Goal: Check status

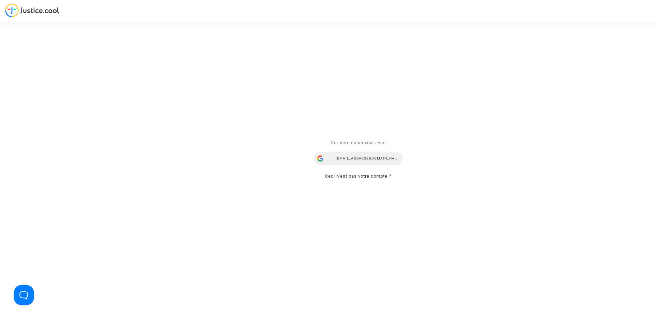
click at [384, 162] on div "[EMAIL_ADDRESS][DOMAIN_NAME]" at bounding box center [358, 159] width 89 height 14
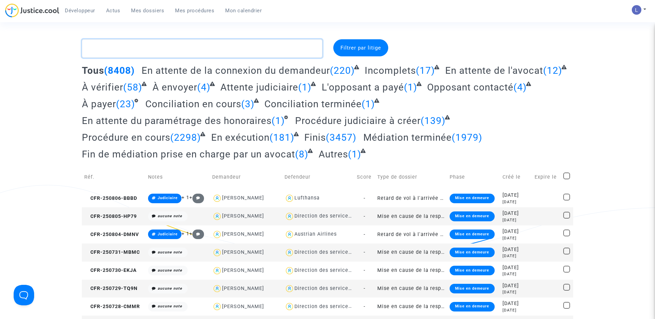
click at [130, 48] on textarea at bounding box center [202, 48] width 241 height 18
paste textarea "CFR-230802-P2DD"
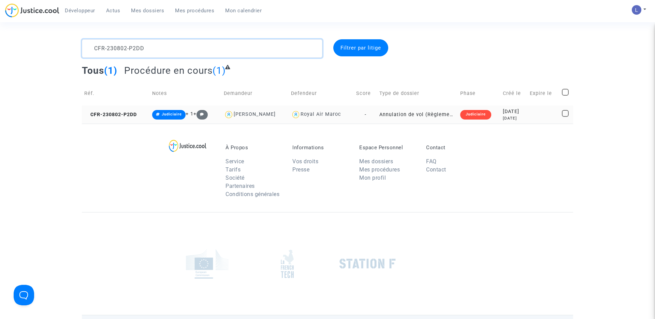
type textarea "CFR-230802-P2DD"
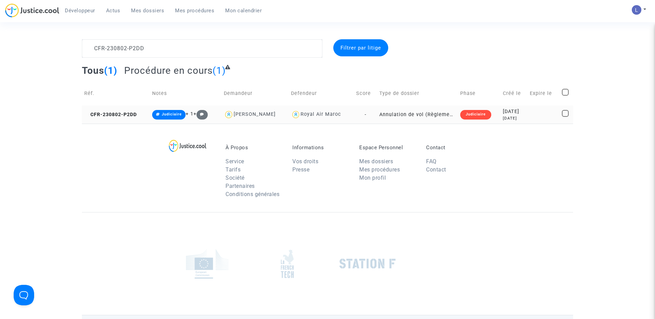
click at [121, 120] on td "CFR-230802-P2DD" at bounding box center [116, 114] width 68 height 18
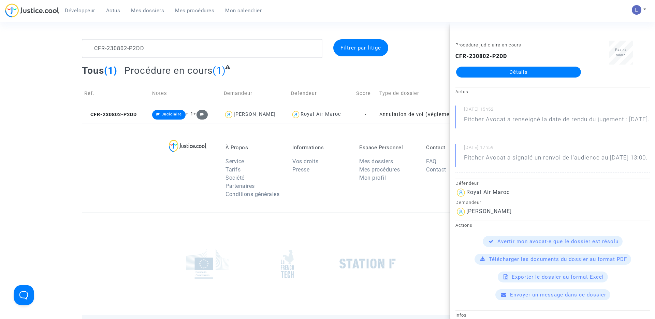
click at [535, 67] on link "Détails" at bounding box center [518, 72] width 125 height 11
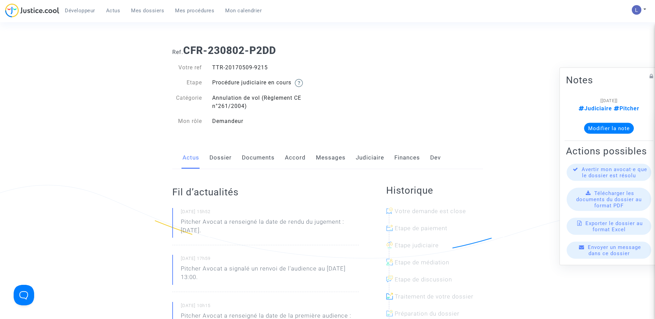
click at [374, 157] on link "Judiciaire" at bounding box center [370, 157] width 28 height 23
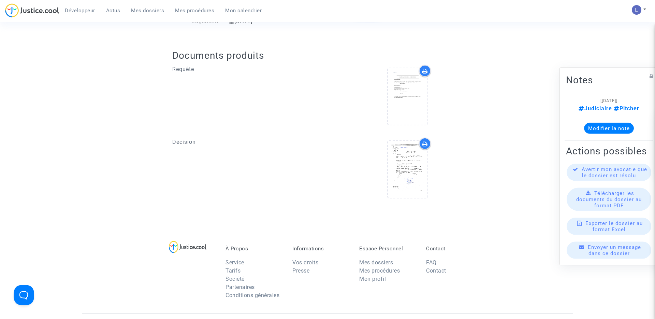
scroll to position [257, 0]
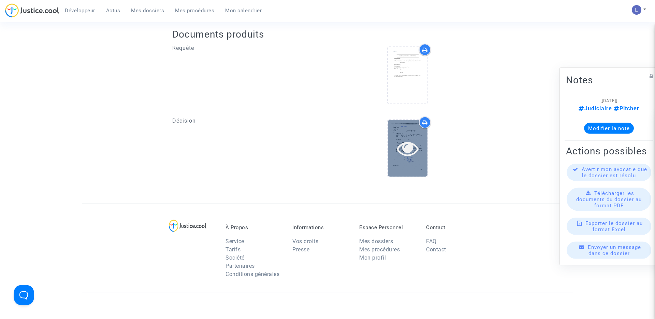
click at [404, 156] on icon at bounding box center [408, 148] width 22 height 22
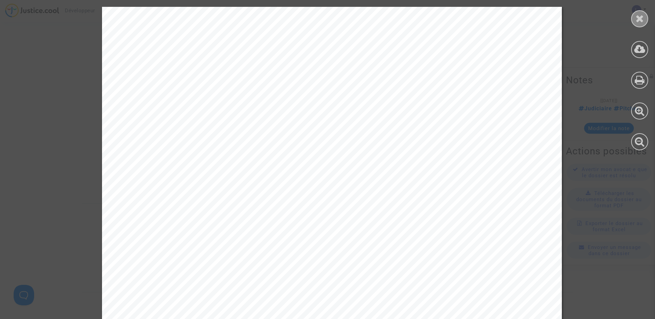
click at [641, 20] on icon at bounding box center [640, 18] width 9 height 10
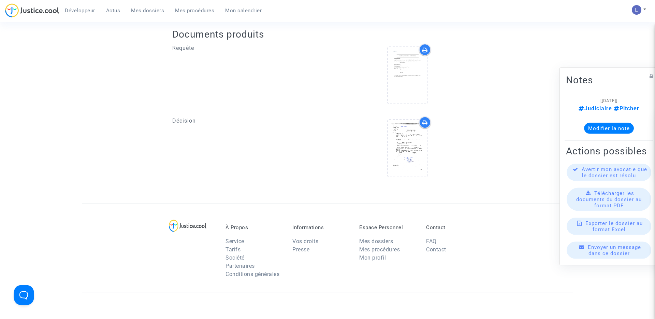
click at [144, 12] on span "Mes dossiers" at bounding box center [147, 11] width 33 height 6
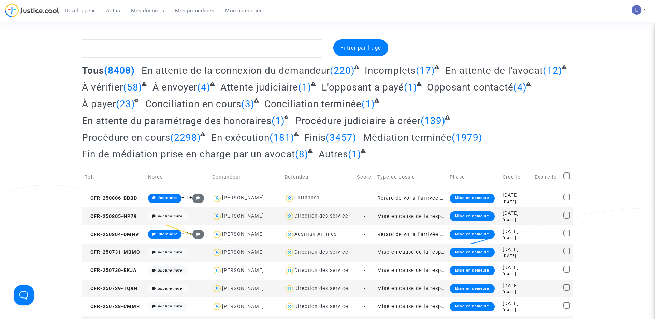
click at [247, 137] on span "En exécution" at bounding box center [240, 137] width 58 height 11
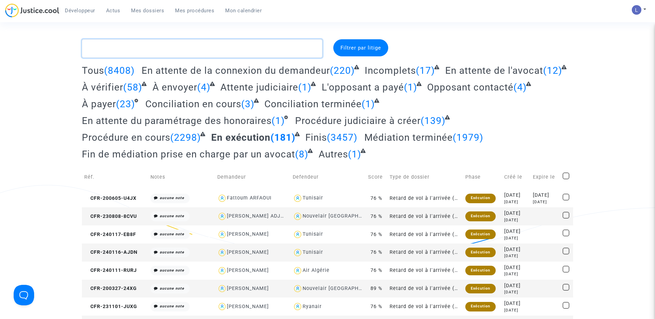
click at [181, 47] on textarea at bounding box center [202, 48] width 241 height 18
type textarea "#transaction"
